Goal: Book appointment/travel/reservation

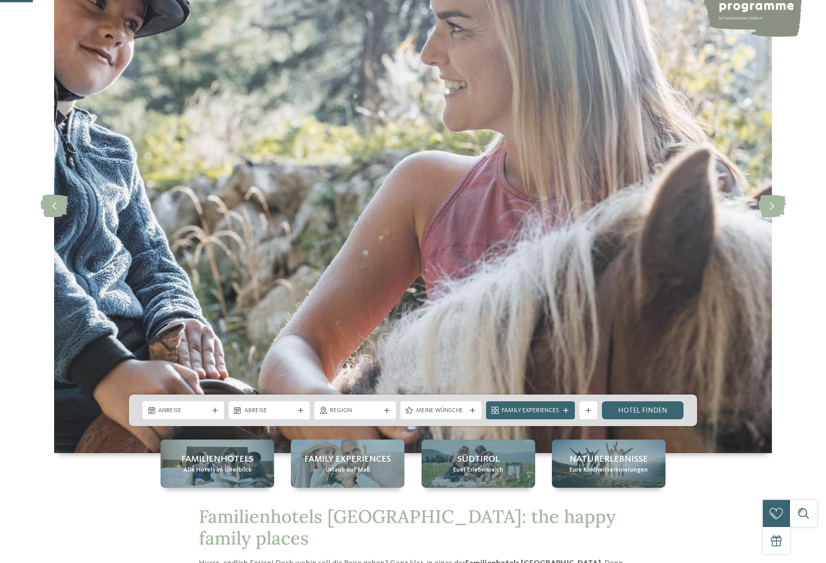
scroll to position [219, 0]
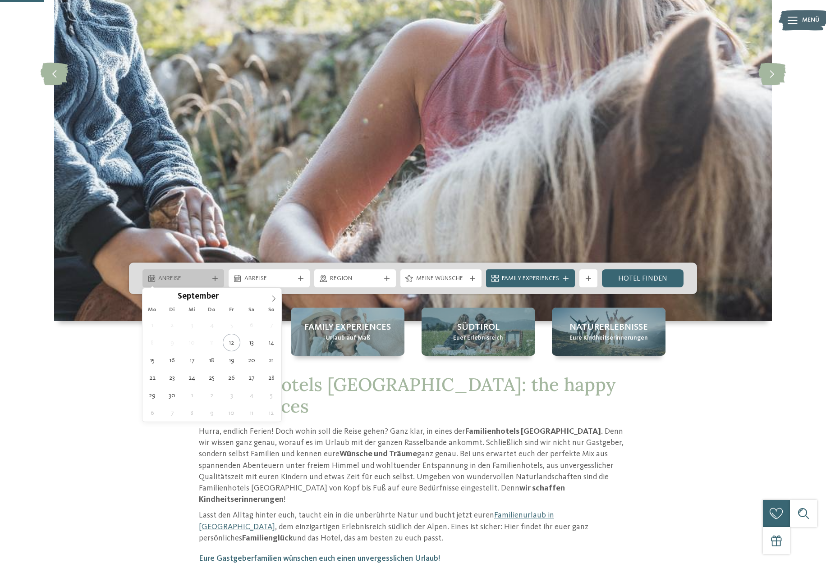
click at [200, 281] on span "Anreise" at bounding box center [183, 278] width 50 height 9
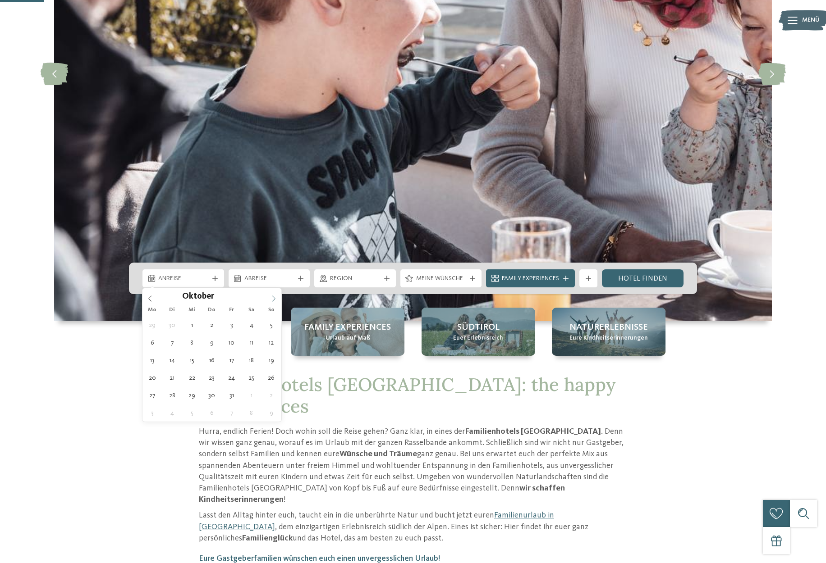
click at [274, 297] on icon at bounding box center [273, 299] width 6 height 6
type div "[DATE]"
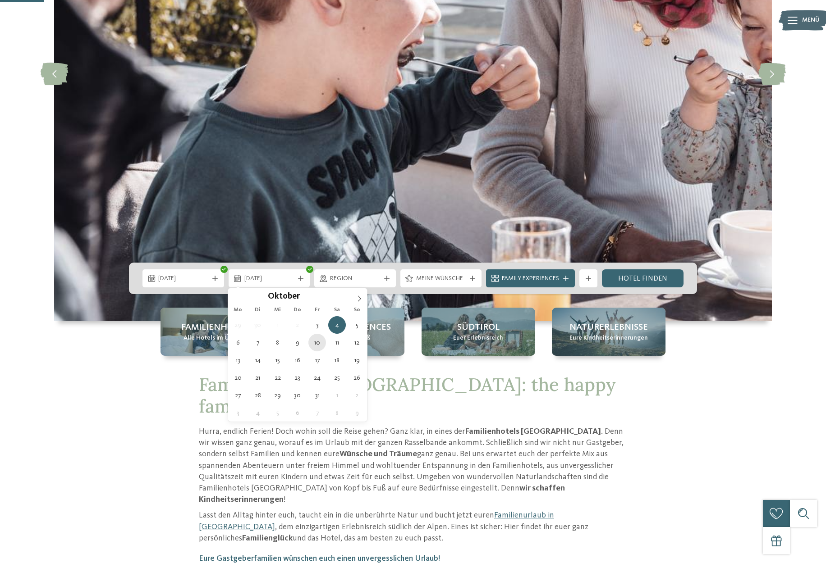
type div "[DATE]"
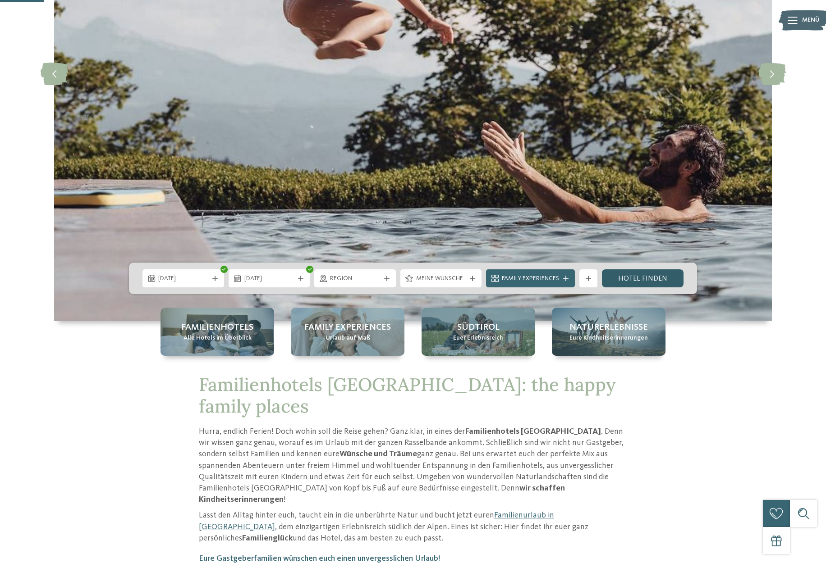
click at [609, 278] on link "Hotel finden" at bounding box center [643, 279] width 82 height 18
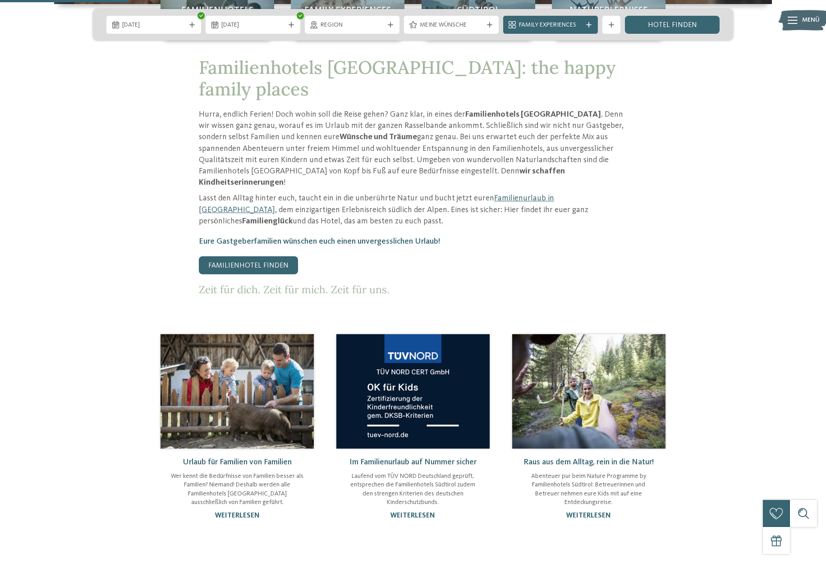
scroll to position [301, 0]
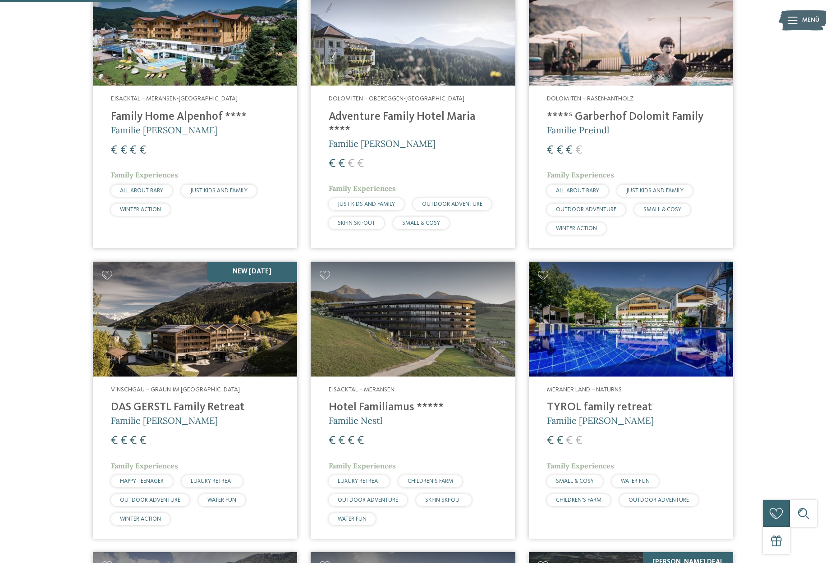
scroll to position [383, 0]
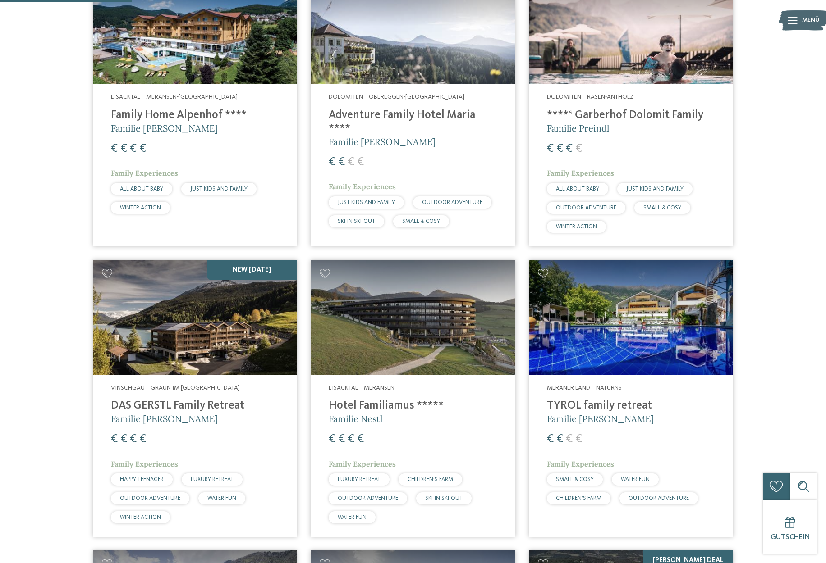
click at [642, 50] on img at bounding box center [631, 26] width 204 height 115
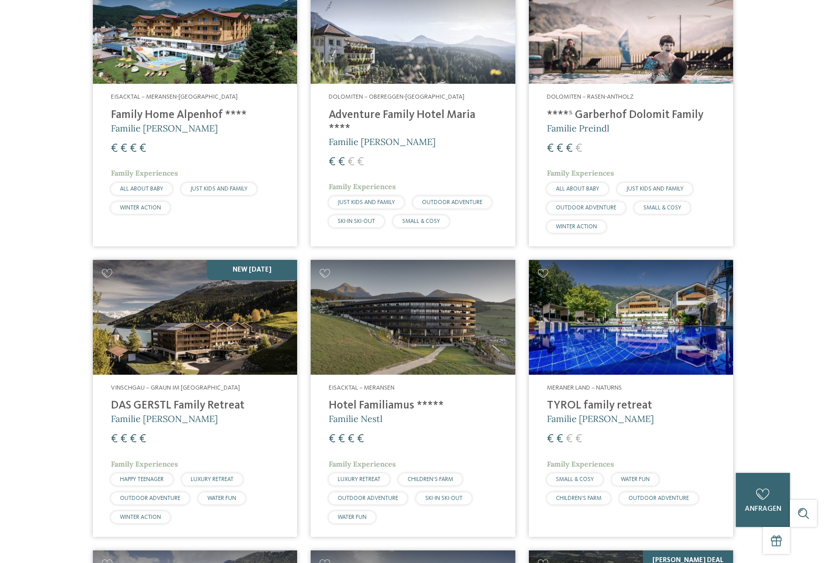
scroll to position [0, 0]
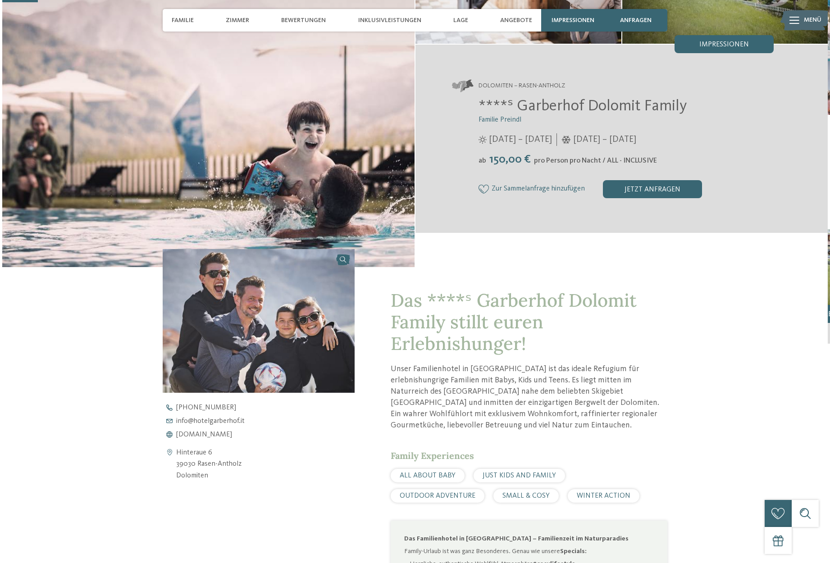
scroll to position [154, 0]
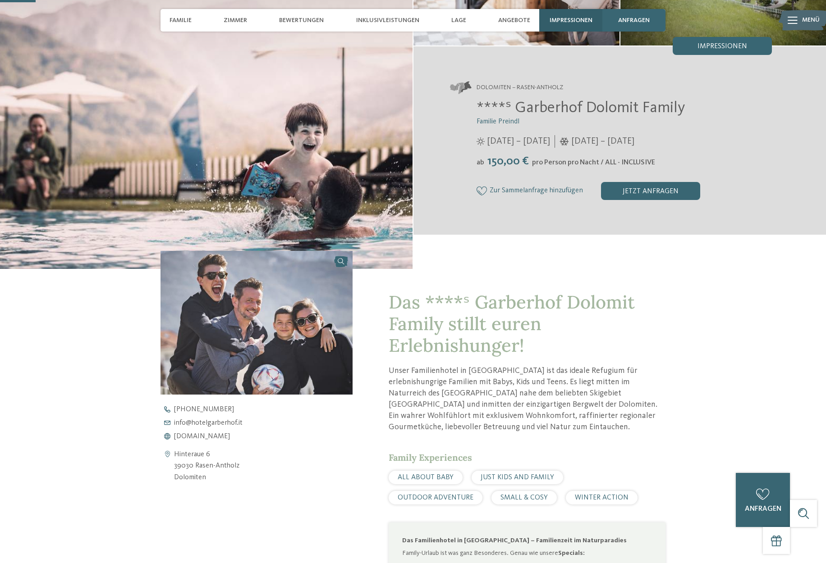
click at [561, 22] on span "Impressionen" at bounding box center [570, 21] width 43 height 8
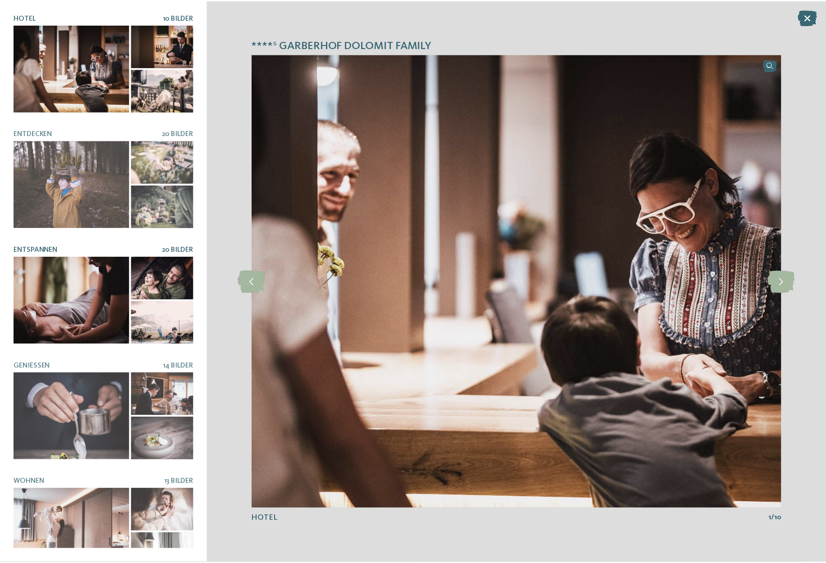
scroll to position [0, 0]
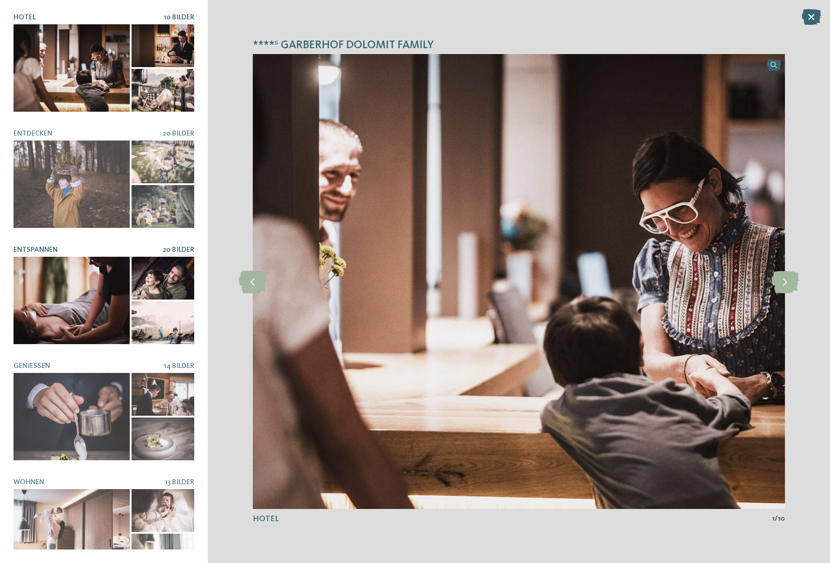
click at [106, 317] on div at bounding box center [72, 300] width 116 height 87
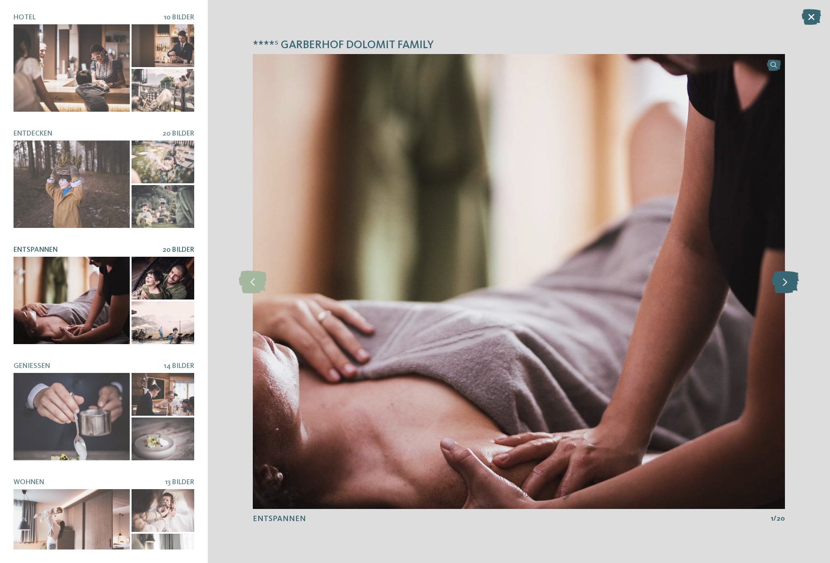
click at [784, 287] on icon at bounding box center [785, 281] width 27 height 23
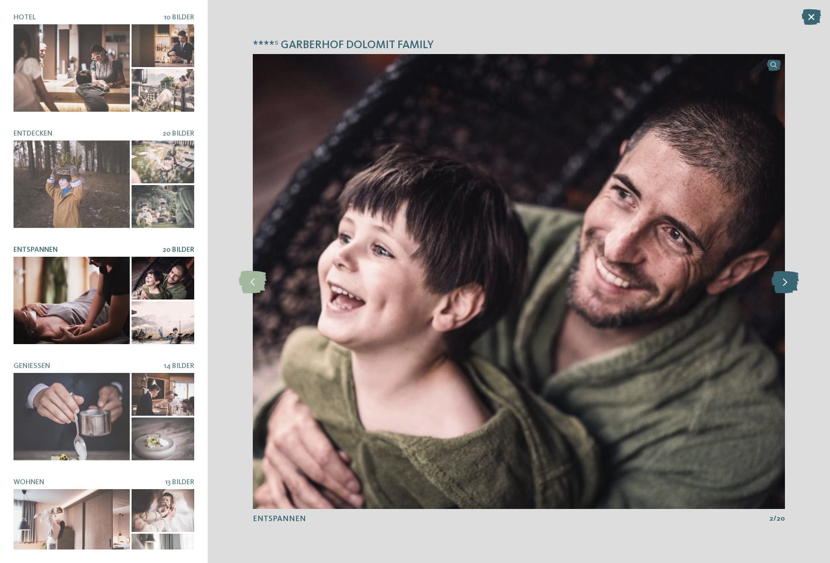
click at [784, 287] on icon at bounding box center [785, 281] width 27 height 23
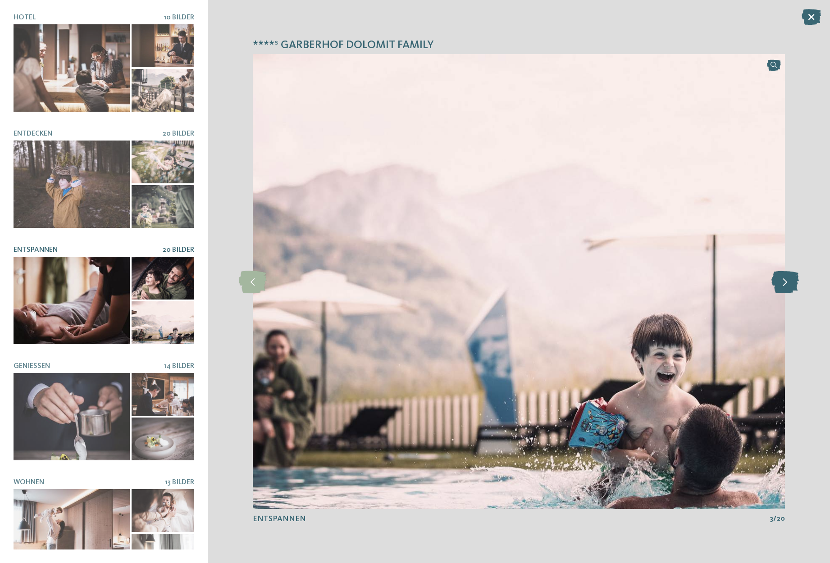
click at [784, 287] on icon at bounding box center [785, 281] width 27 height 23
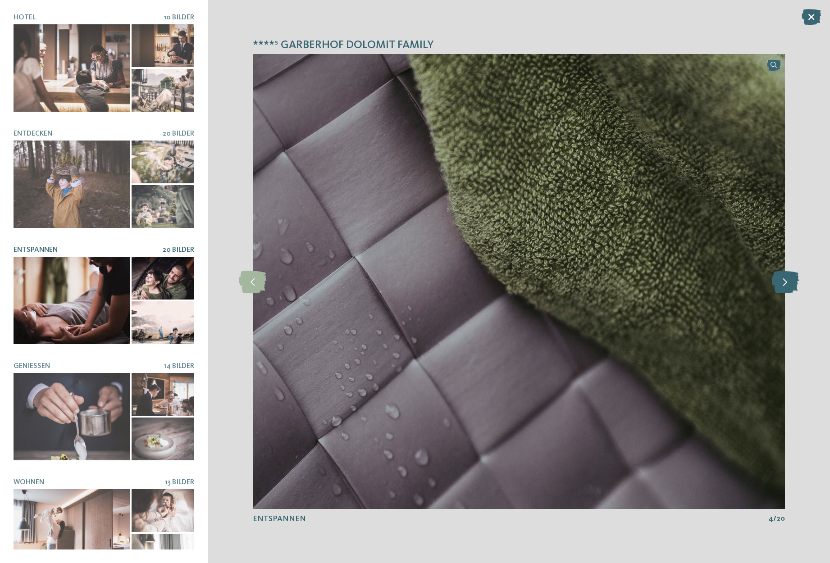
click at [784, 287] on icon at bounding box center [785, 281] width 27 height 23
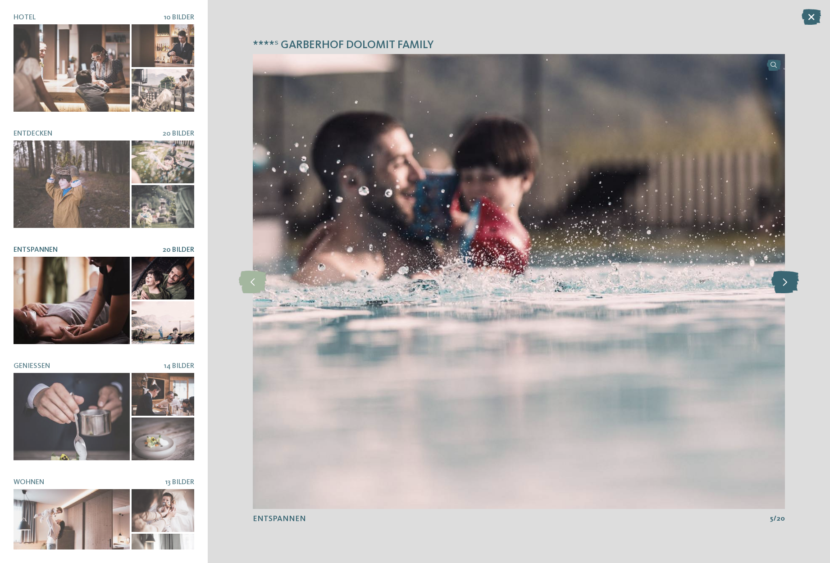
click at [784, 287] on icon at bounding box center [785, 281] width 27 height 23
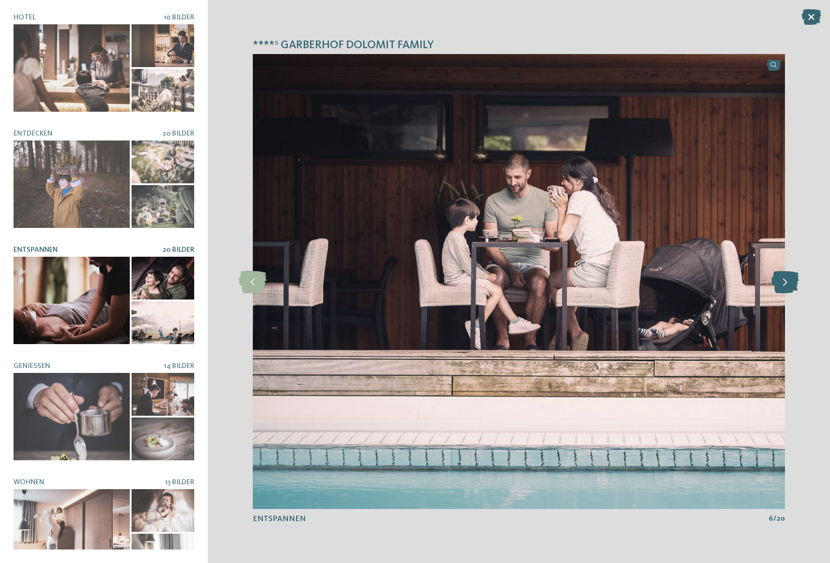
click at [784, 287] on icon at bounding box center [785, 281] width 27 height 23
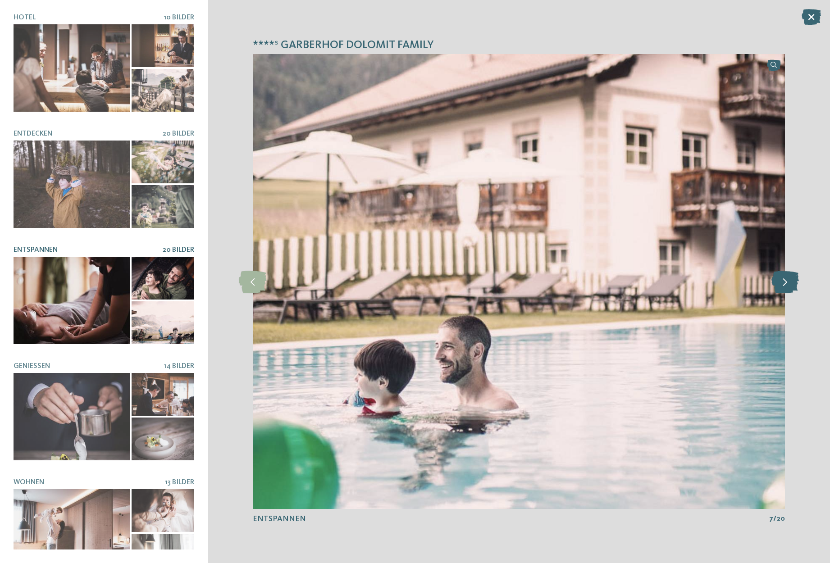
click at [784, 287] on icon at bounding box center [785, 281] width 27 height 23
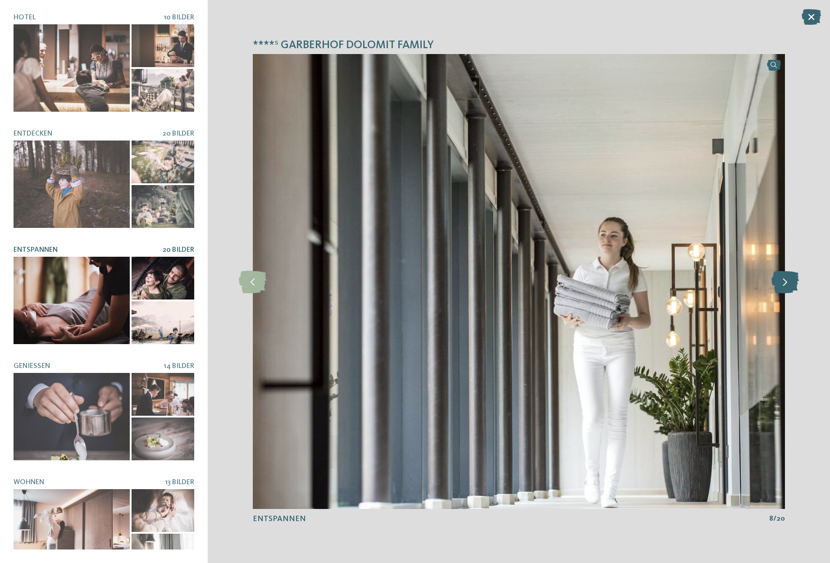
click at [784, 287] on icon at bounding box center [785, 281] width 27 height 23
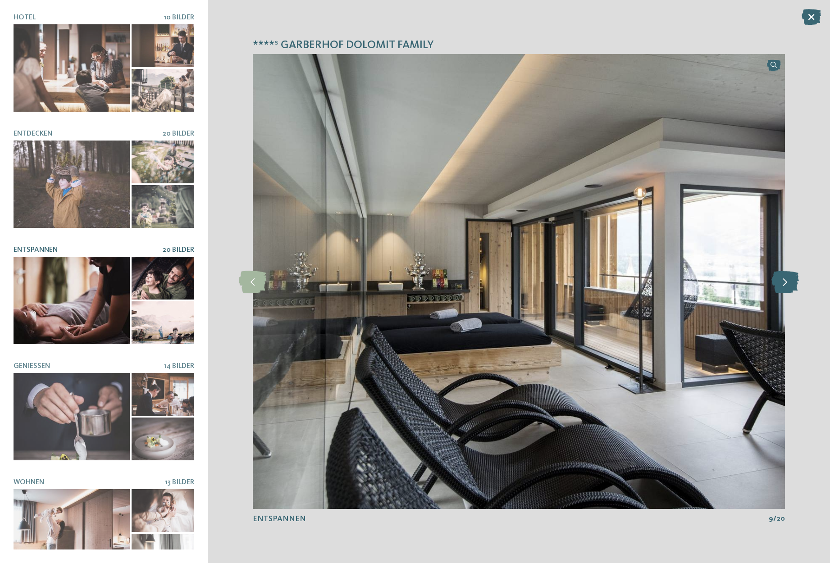
click at [784, 287] on icon at bounding box center [785, 281] width 27 height 23
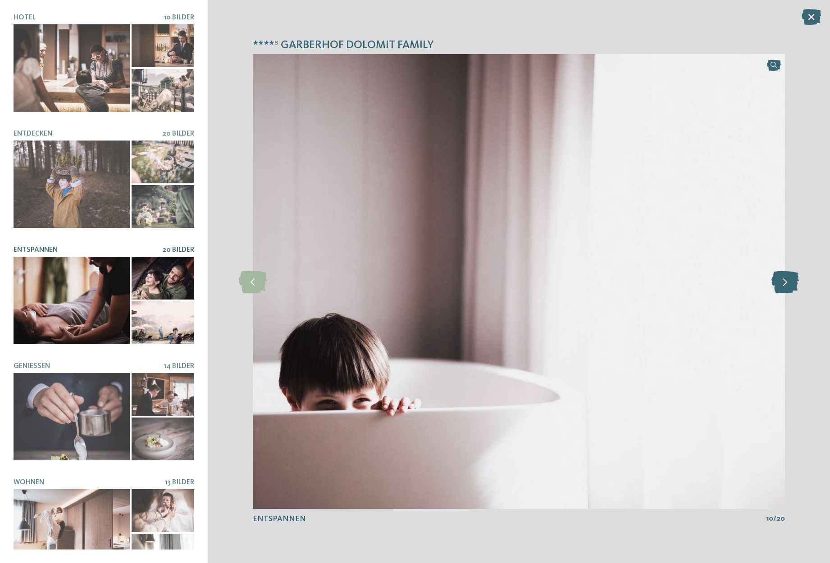
click at [784, 287] on icon at bounding box center [785, 281] width 27 height 23
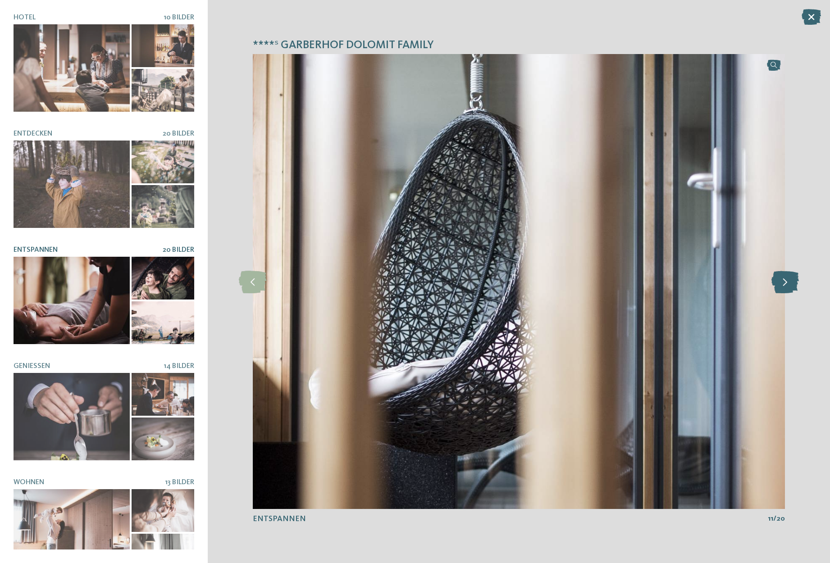
click at [783, 287] on icon at bounding box center [785, 281] width 27 height 23
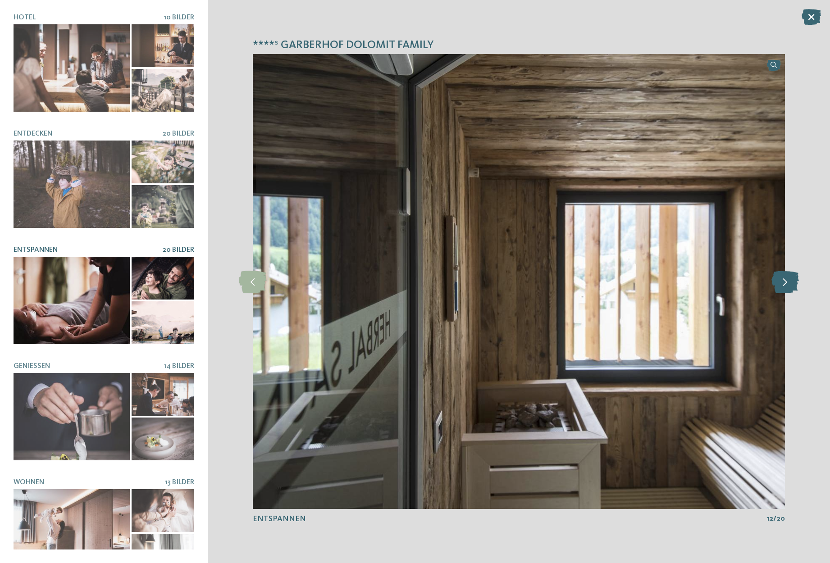
click at [783, 287] on icon at bounding box center [785, 281] width 27 height 23
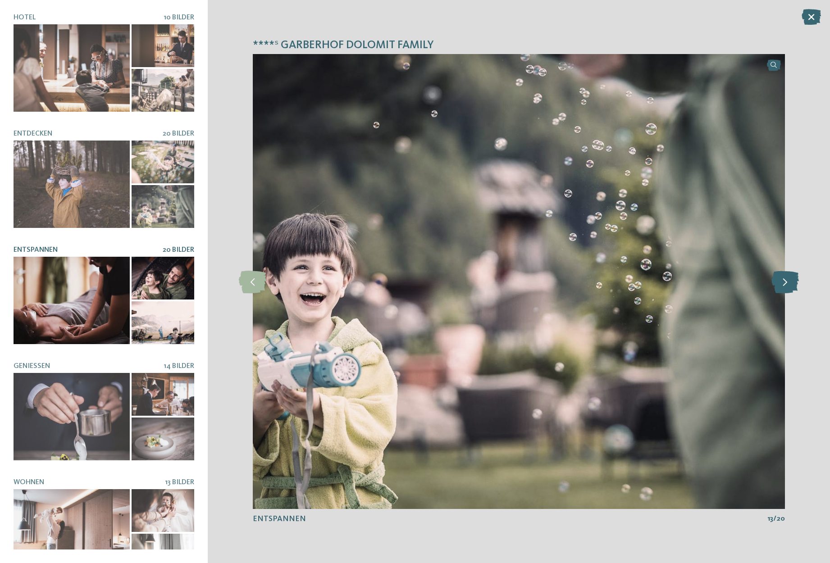
click at [783, 287] on icon at bounding box center [785, 281] width 27 height 23
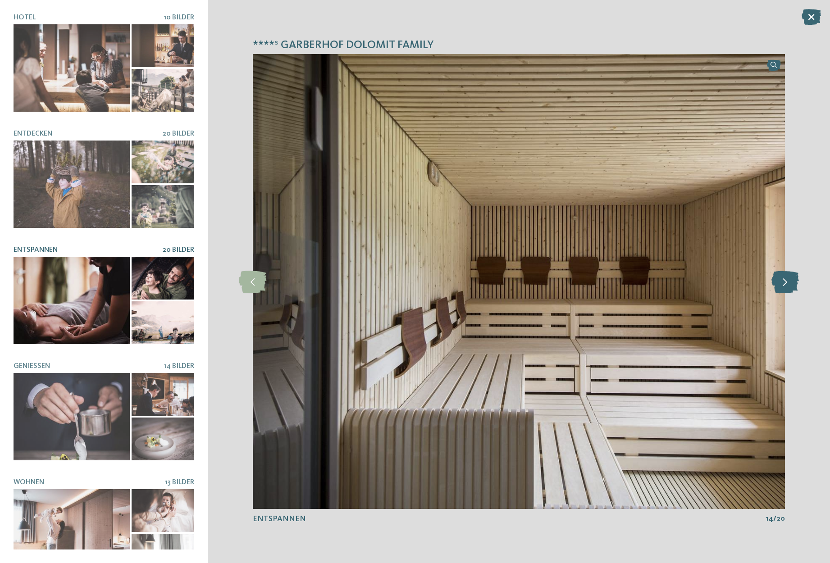
click at [783, 287] on icon at bounding box center [785, 281] width 27 height 23
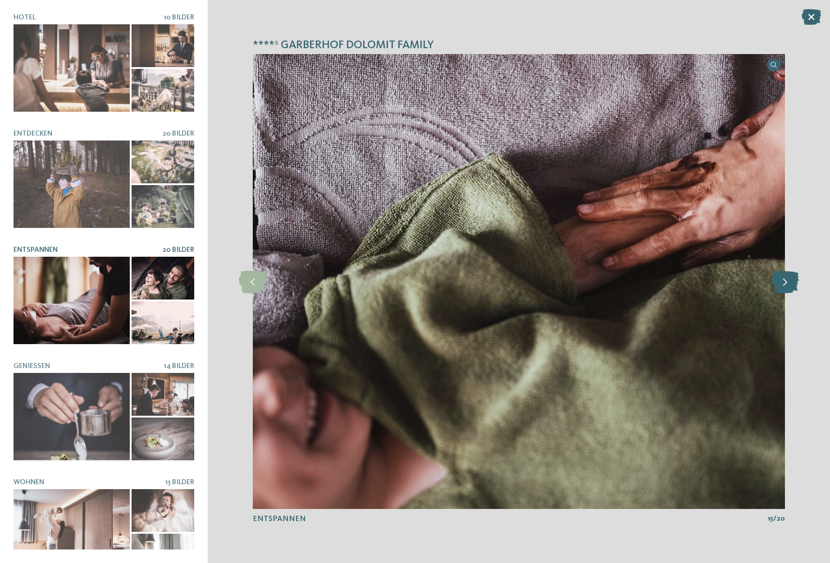
click at [783, 287] on icon at bounding box center [785, 281] width 27 height 23
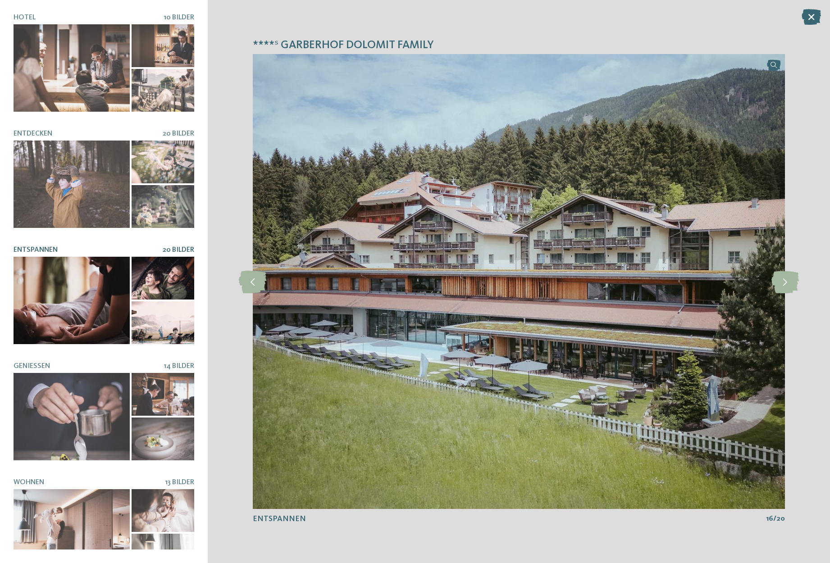
click at [810, 15] on icon at bounding box center [811, 17] width 19 height 16
